Goal: Task Accomplishment & Management: Complete application form

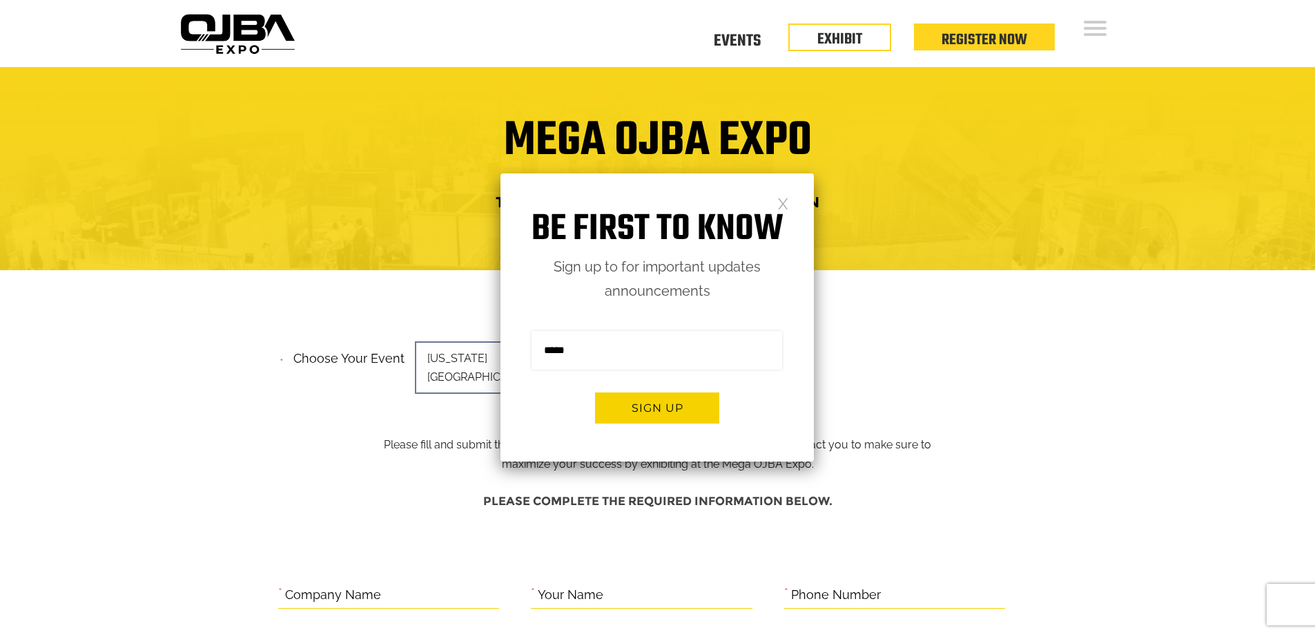
click at [786, 205] on link at bounding box center [783, 203] width 12 height 12
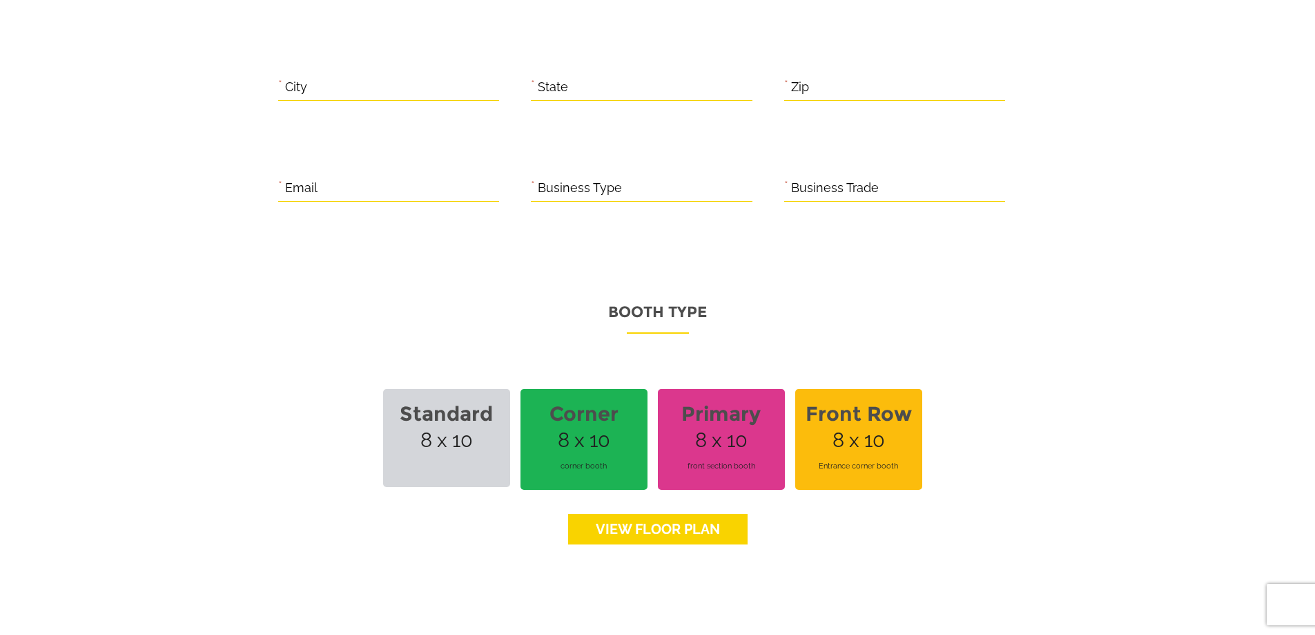
scroll to position [898, 0]
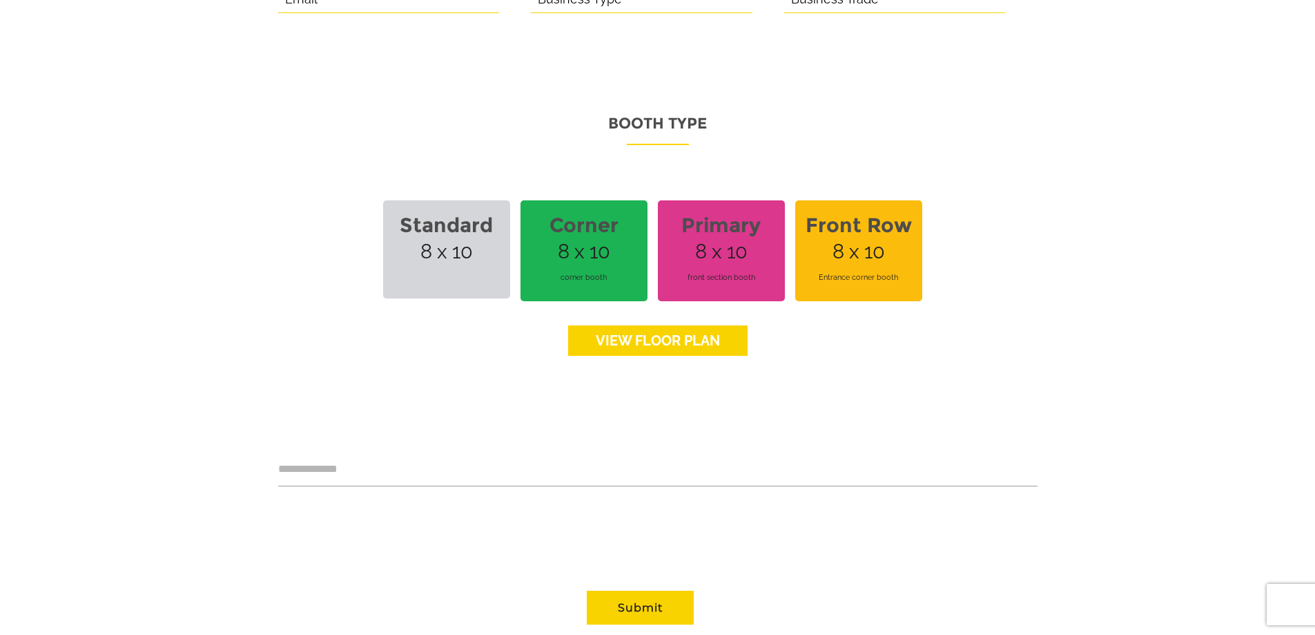
click at [723, 330] on link "View floor Plan" at bounding box center [658, 340] width 180 height 30
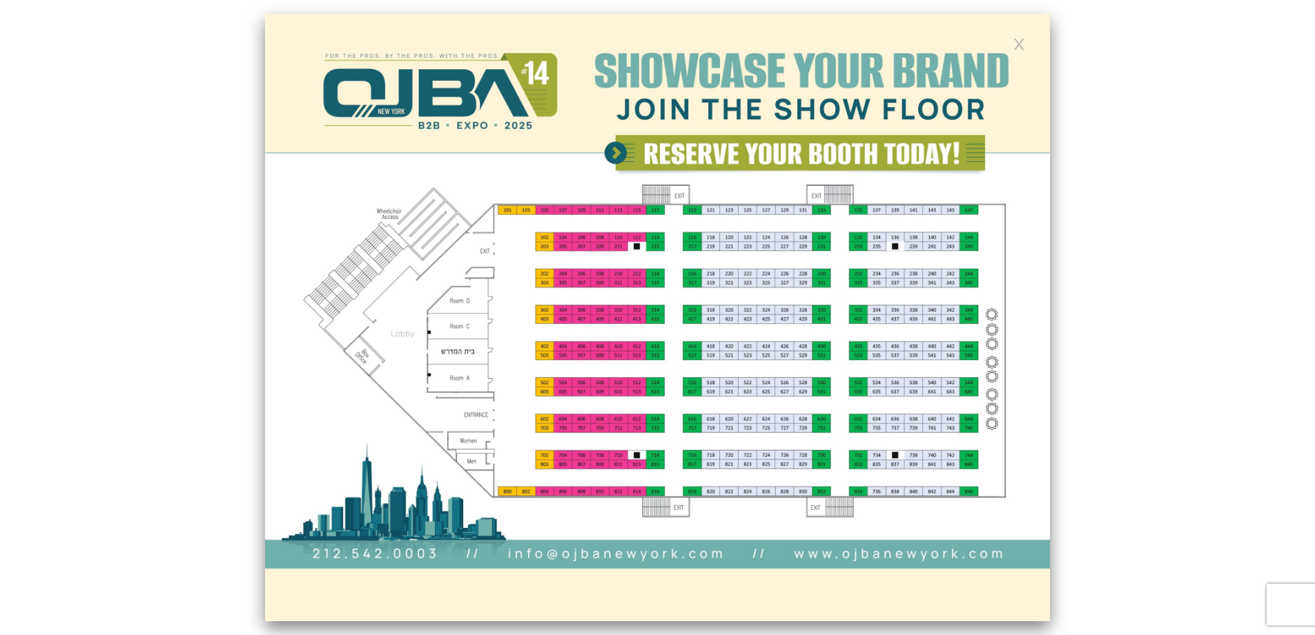
scroll to position [690, 0]
click at [1016, 42] on link at bounding box center [1020, 43] width 12 height 12
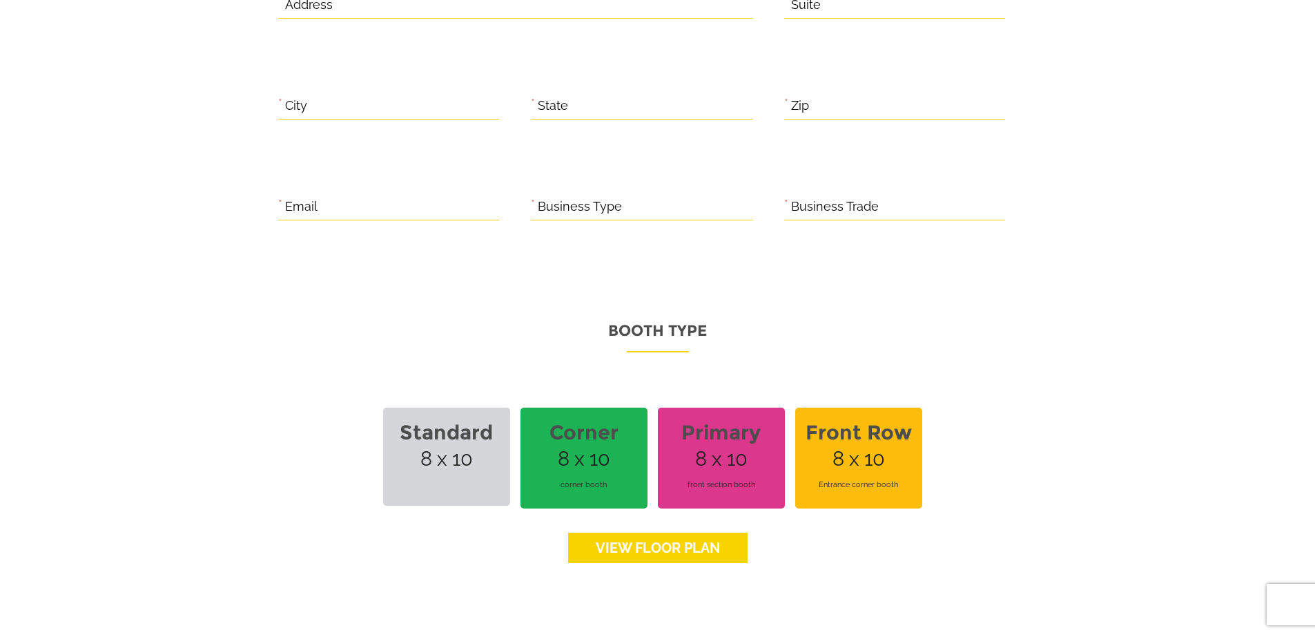
click at [476, 434] on span "Standard 8 x 10" at bounding box center [446, 456] width 127 height 98
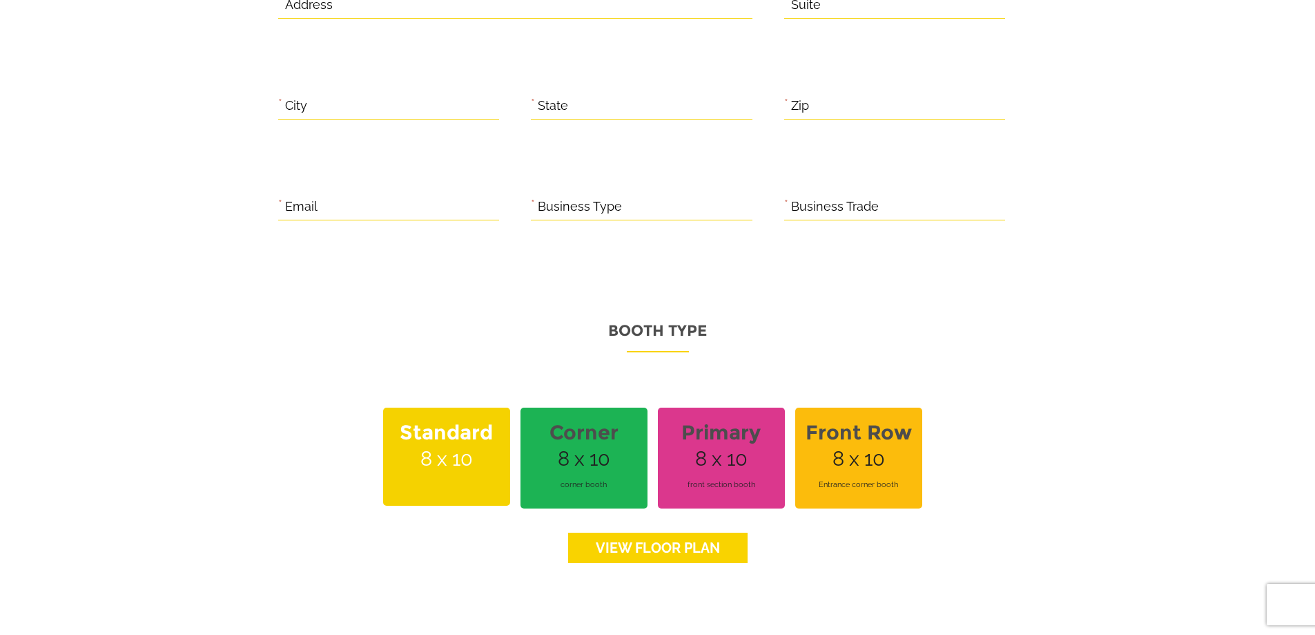
click at [624, 532] on link "View floor Plan" at bounding box center [658, 547] width 180 height 30
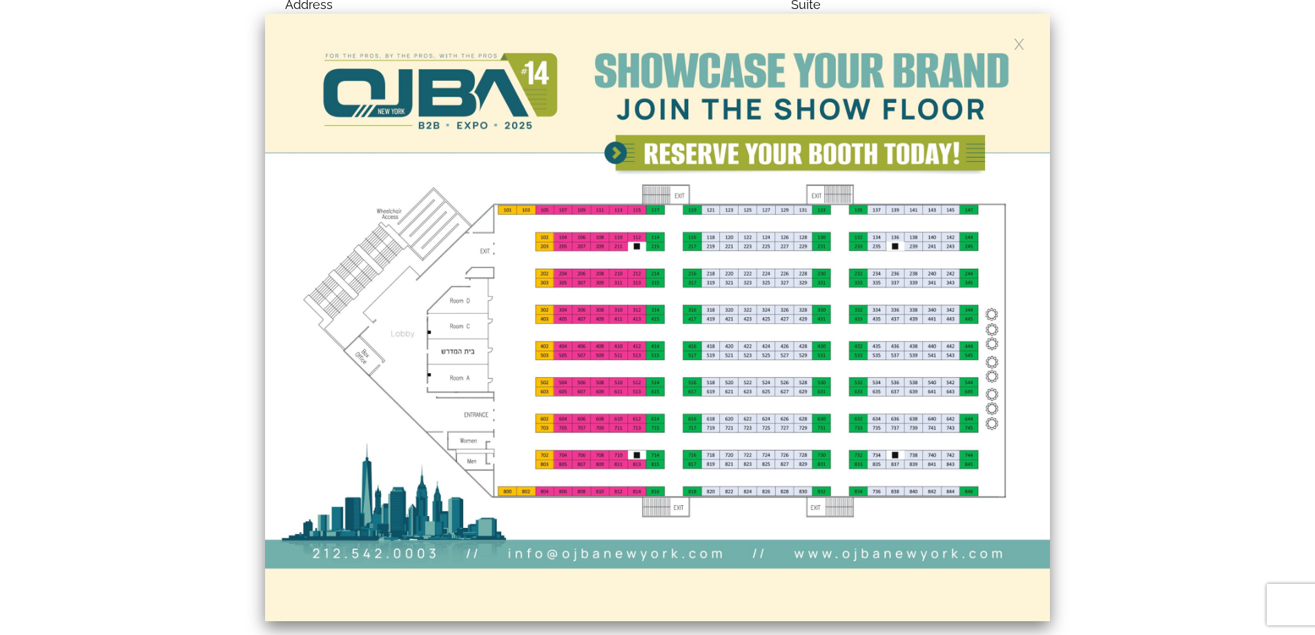
click at [1022, 44] on link at bounding box center [1020, 43] width 12 height 12
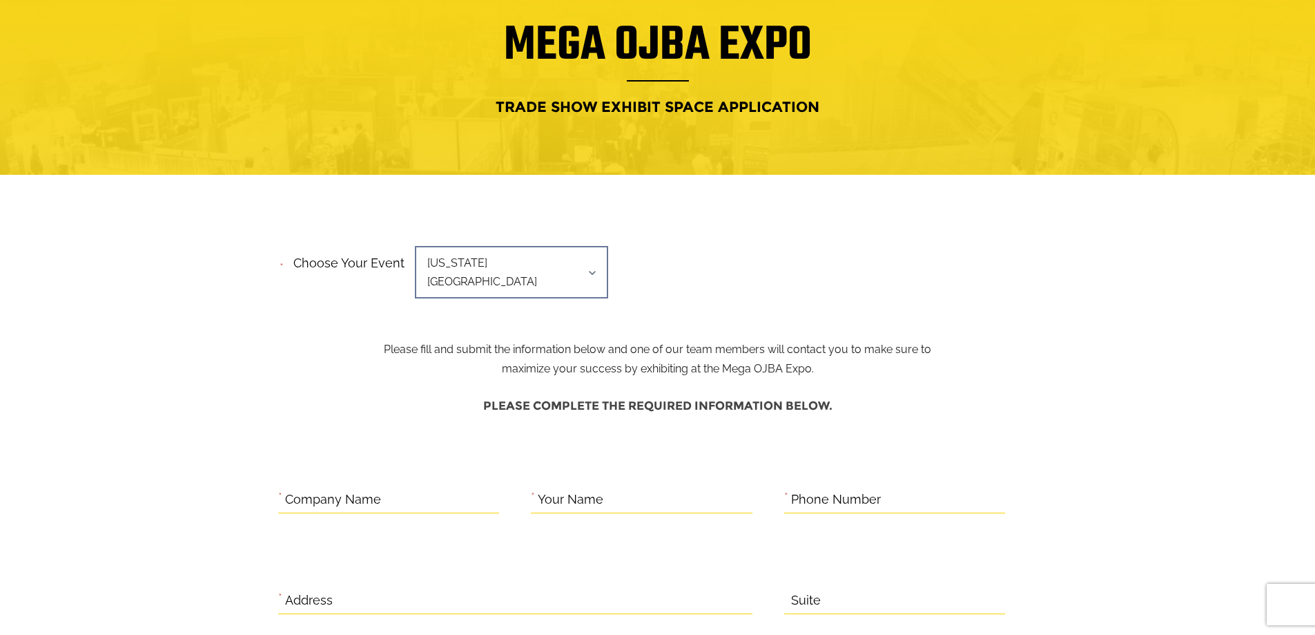
scroll to position [0, 0]
